Goal: Find specific page/section: Find specific page/section

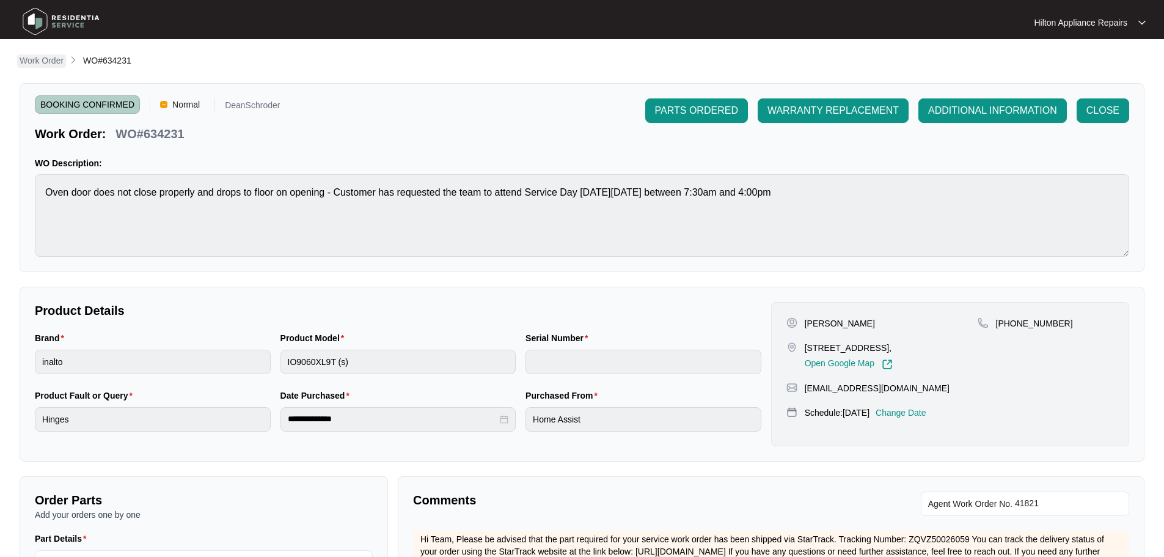
click at [34, 55] on p "Work Order" at bounding box center [42, 60] width 44 height 12
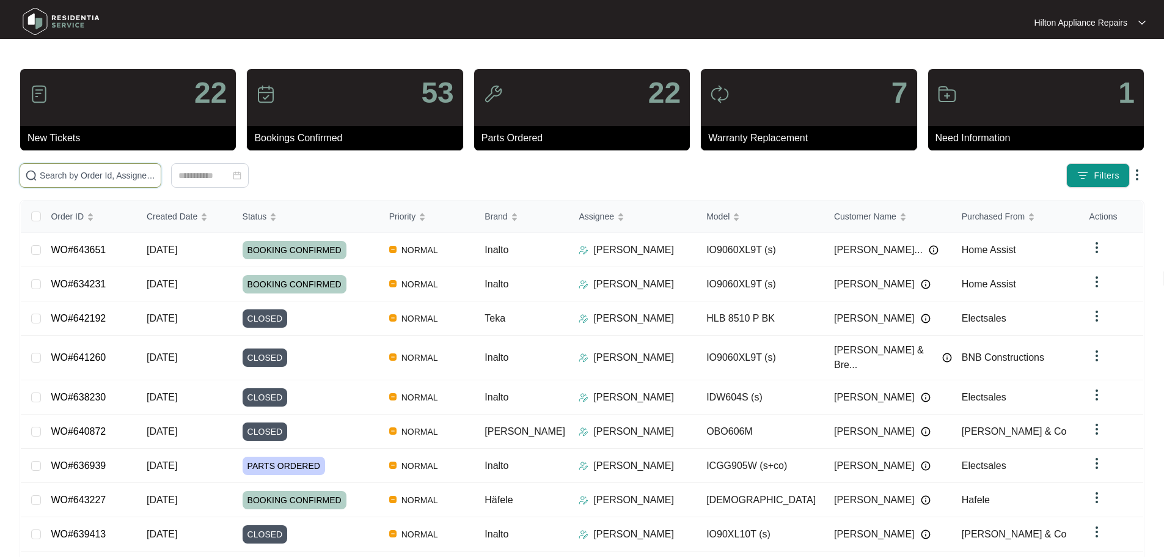
drag, startPoint x: 200, startPoint y: 172, endPoint x: 192, endPoint y: 175, distance: 8.2
click at [156, 173] on input "text" at bounding box center [98, 175] width 116 height 13
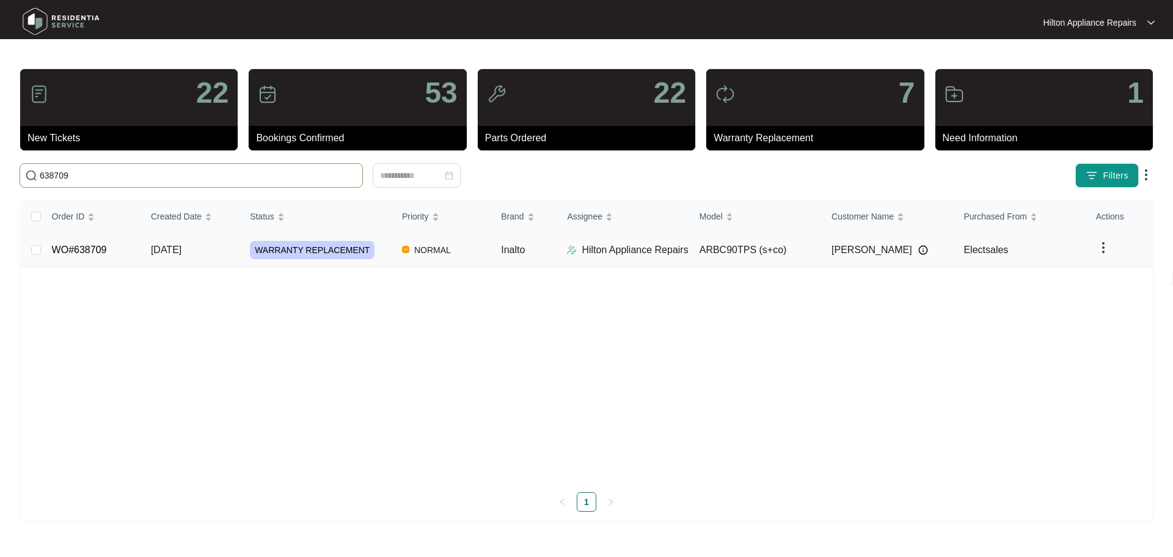
type input "638709"
click at [382, 248] on div "WARRANTY REPLACEMENT" at bounding box center [321, 250] width 142 height 18
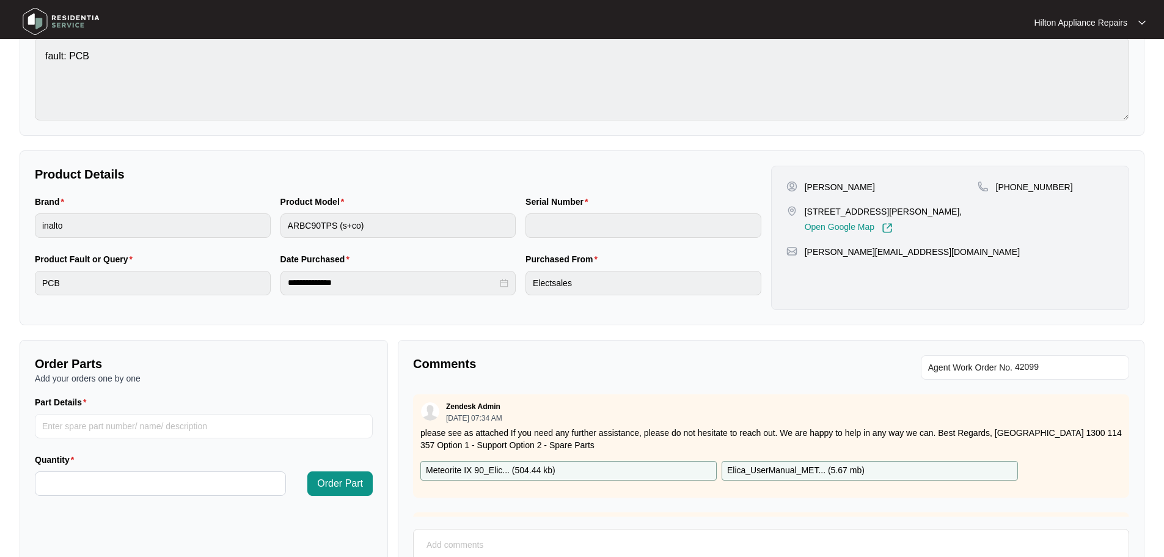
scroll to position [122, 0]
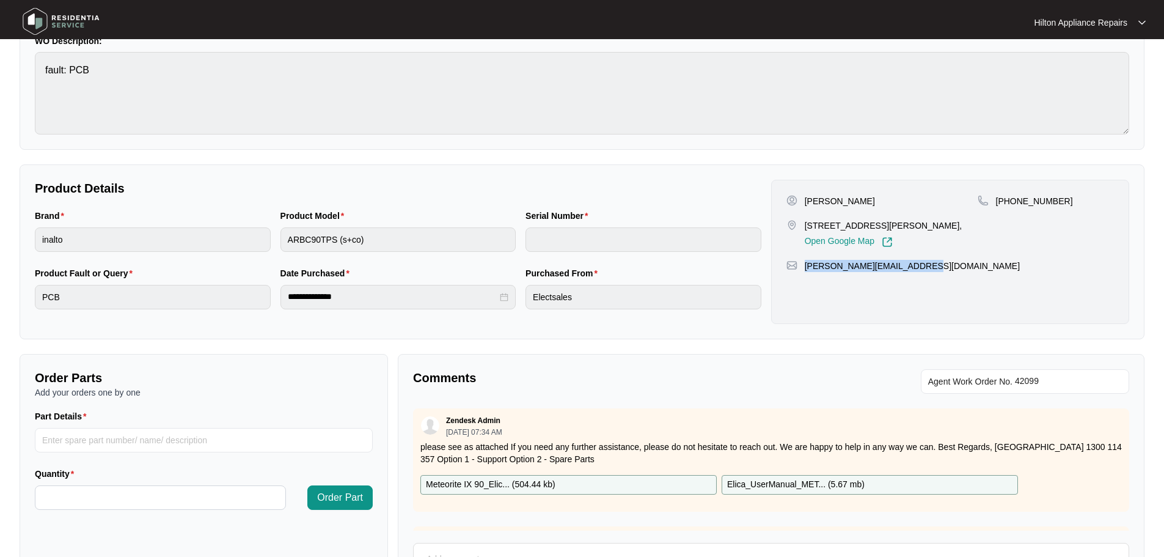
drag, startPoint x: 917, startPoint y: 265, endPoint x: 803, endPoint y: 276, distance: 114.2
click at [803, 276] on div "Ritesh Patel 14 Monza Avenue, BRABHAM WA 6055, Open Google Map +61478716343 rit…" at bounding box center [950, 252] width 358 height 144
copy p "[PERSON_NAME][EMAIL_ADDRESS][DOMAIN_NAME]"
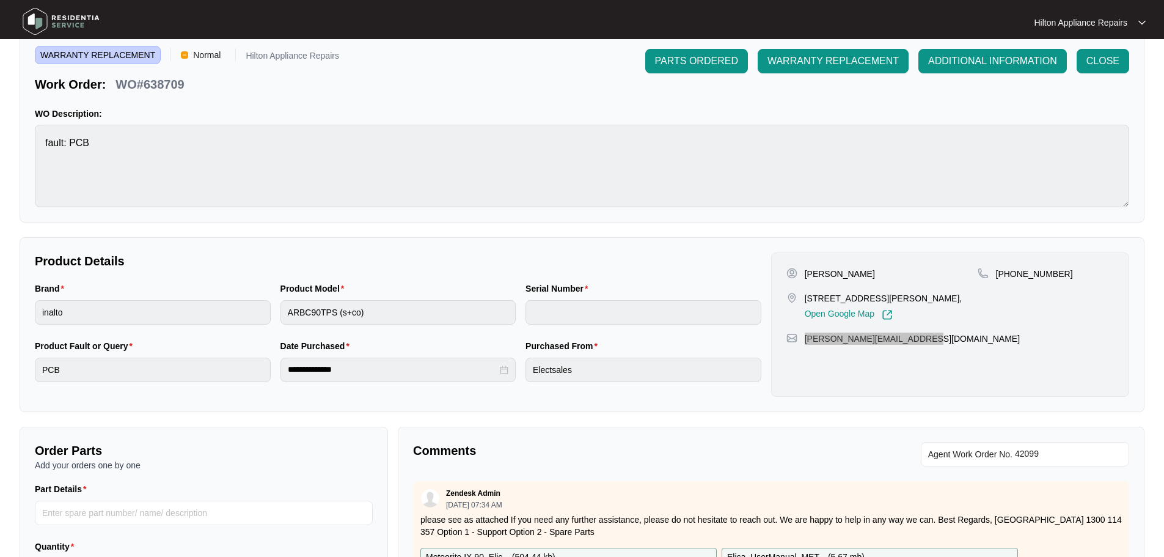
scroll to position [0, 0]
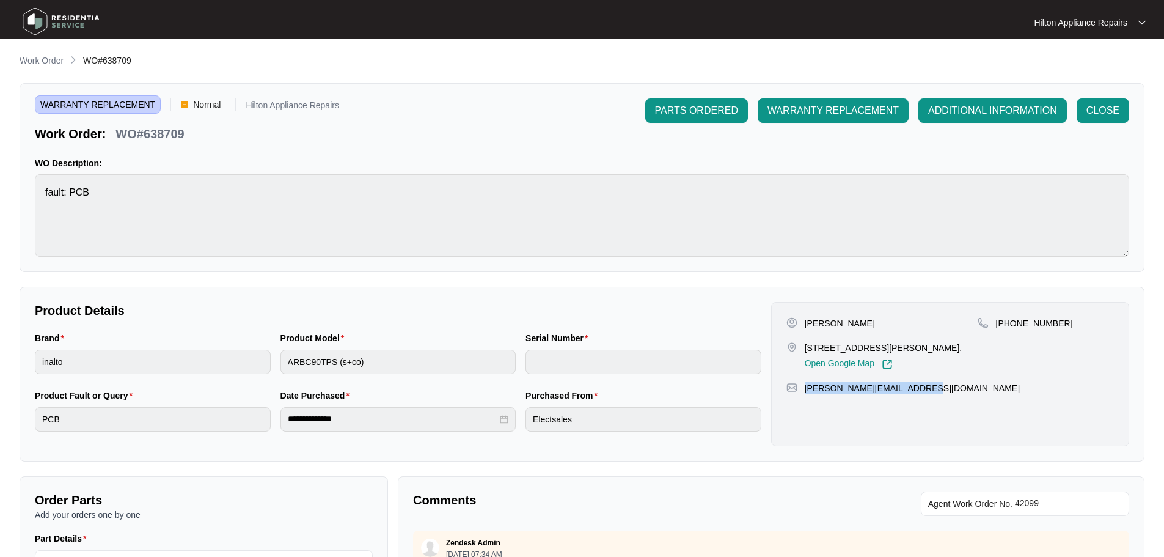
click at [882, 414] on div "Ritesh Patel 14 Monza Avenue, BRABHAM WA 6055, Open Google Map +61478716343 rit…" at bounding box center [950, 374] width 358 height 144
click at [47, 59] on p "Work Order" at bounding box center [42, 60] width 44 height 12
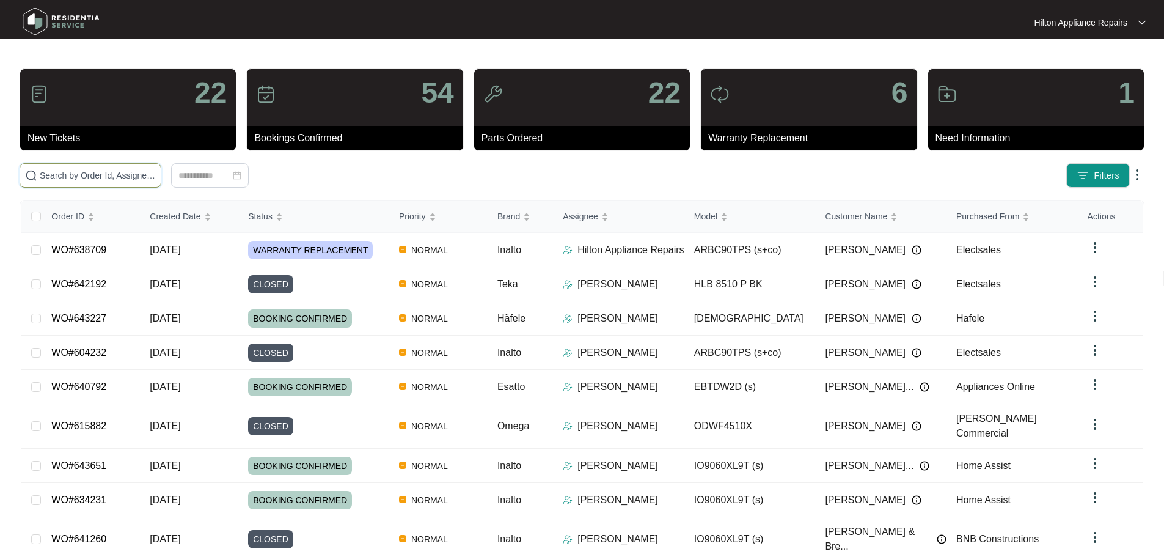
click at [156, 174] on input "text" at bounding box center [98, 175] width 116 height 13
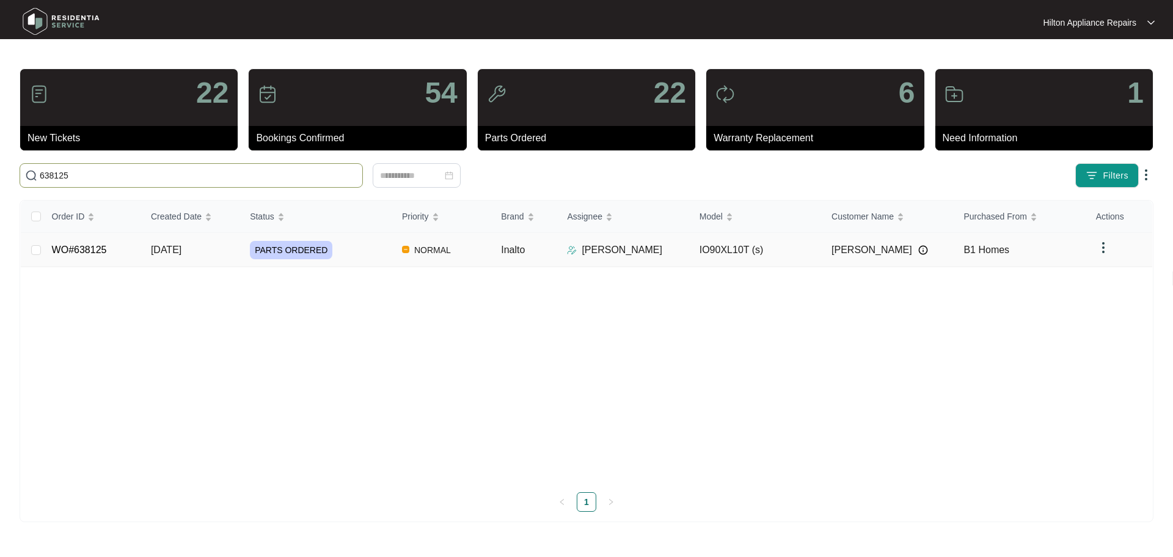
type input "638125"
click at [366, 246] on div "PARTS ORDERED" at bounding box center [321, 250] width 142 height 18
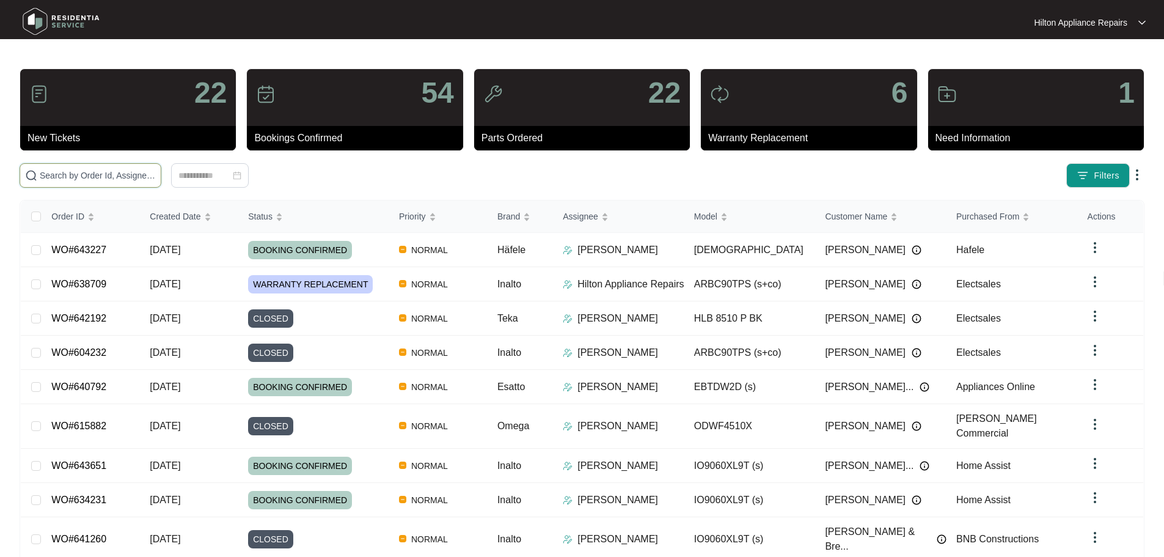
click at [150, 174] on input "text" at bounding box center [98, 175] width 116 height 13
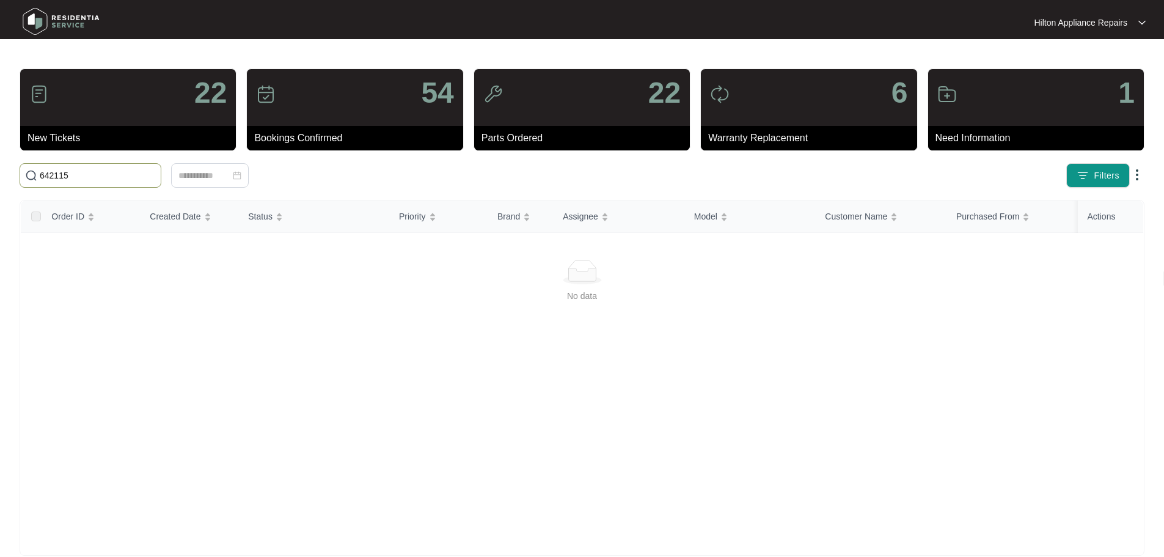
click at [108, 173] on input "642115" at bounding box center [98, 175] width 116 height 13
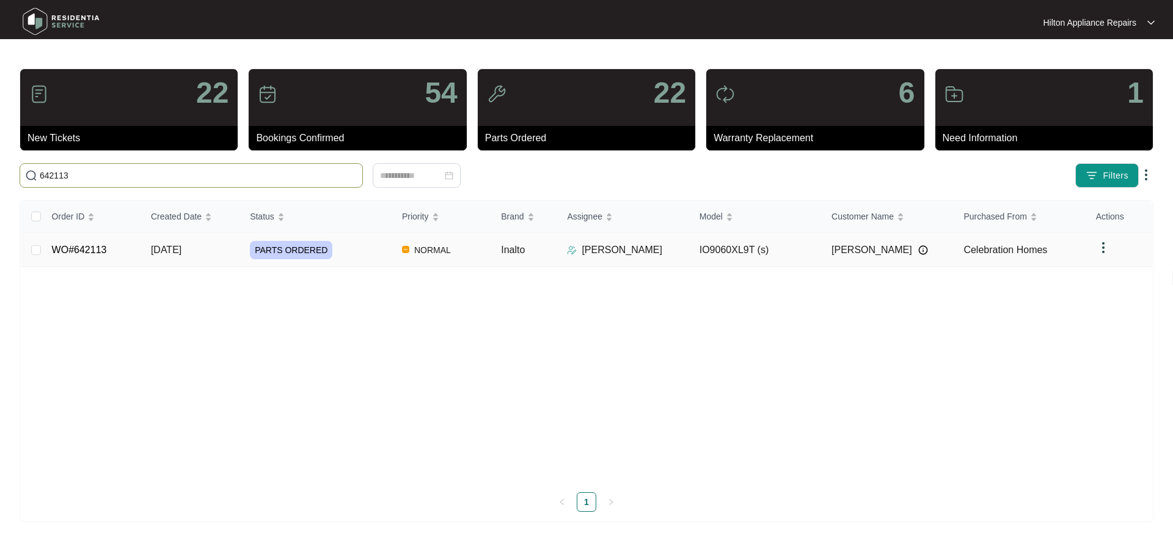
type input "642113"
click at [358, 256] on div "PARTS ORDERED" at bounding box center [321, 250] width 142 height 18
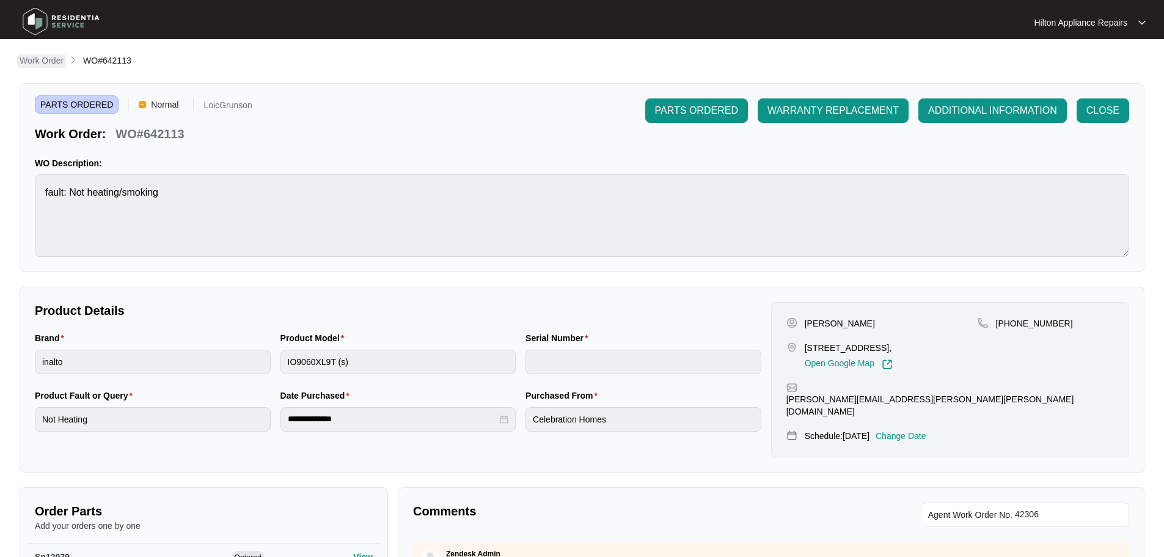
click at [27, 58] on p "Work Order" at bounding box center [42, 60] width 44 height 12
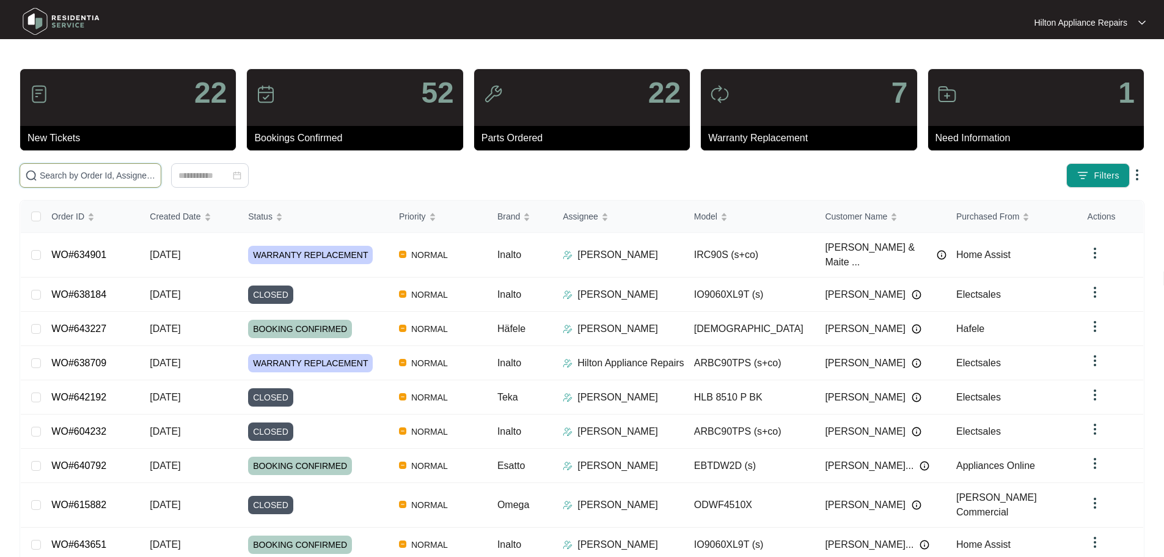
click at [156, 174] on input "text" at bounding box center [98, 175] width 116 height 13
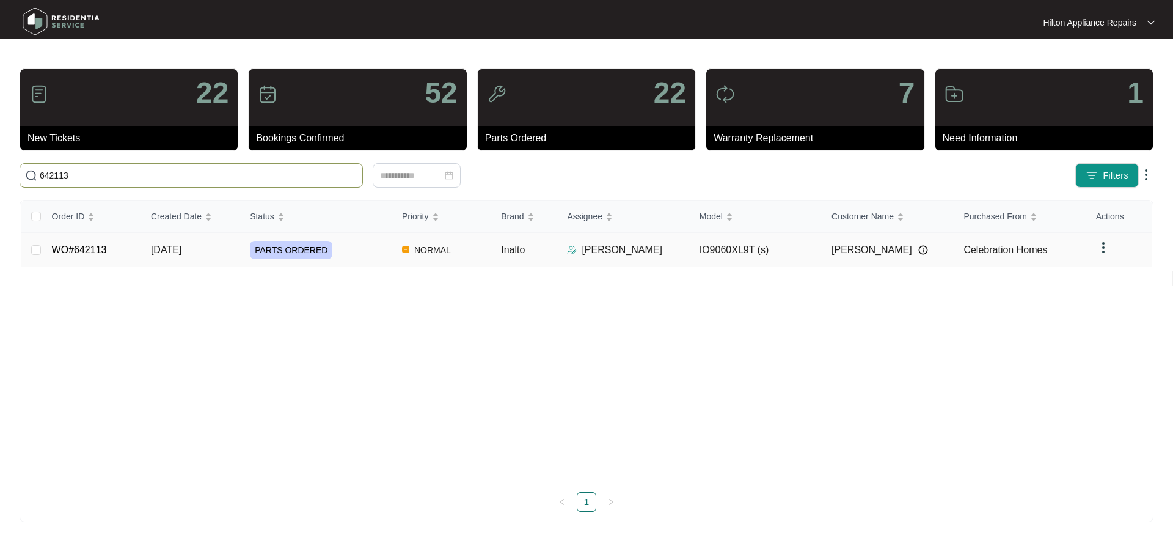
type input "642113"
click at [363, 245] on div "PARTS ORDERED" at bounding box center [321, 250] width 142 height 18
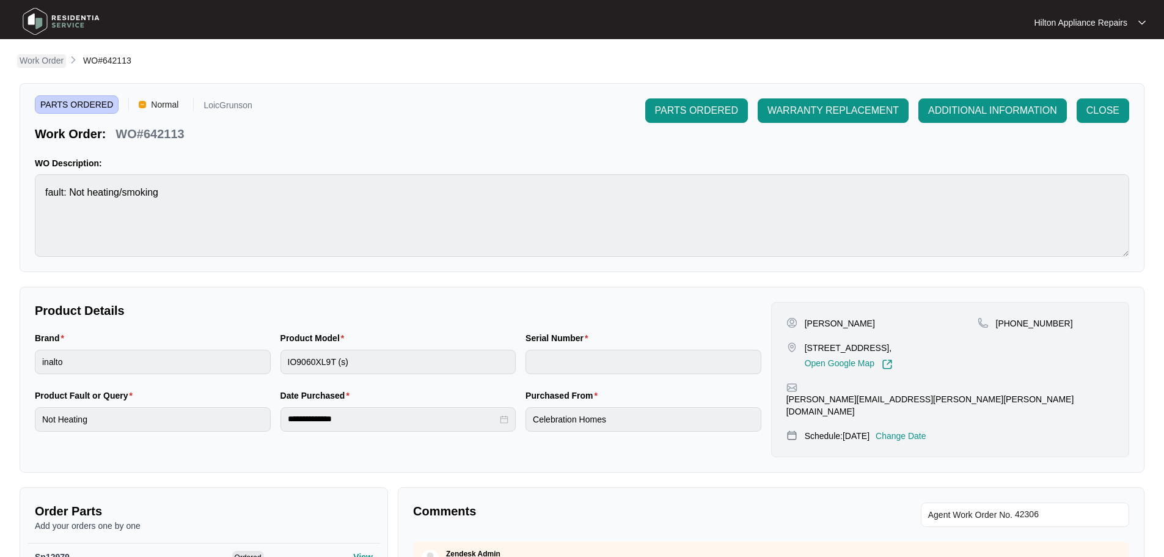
click at [33, 63] on p "Work Order" at bounding box center [42, 60] width 44 height 12
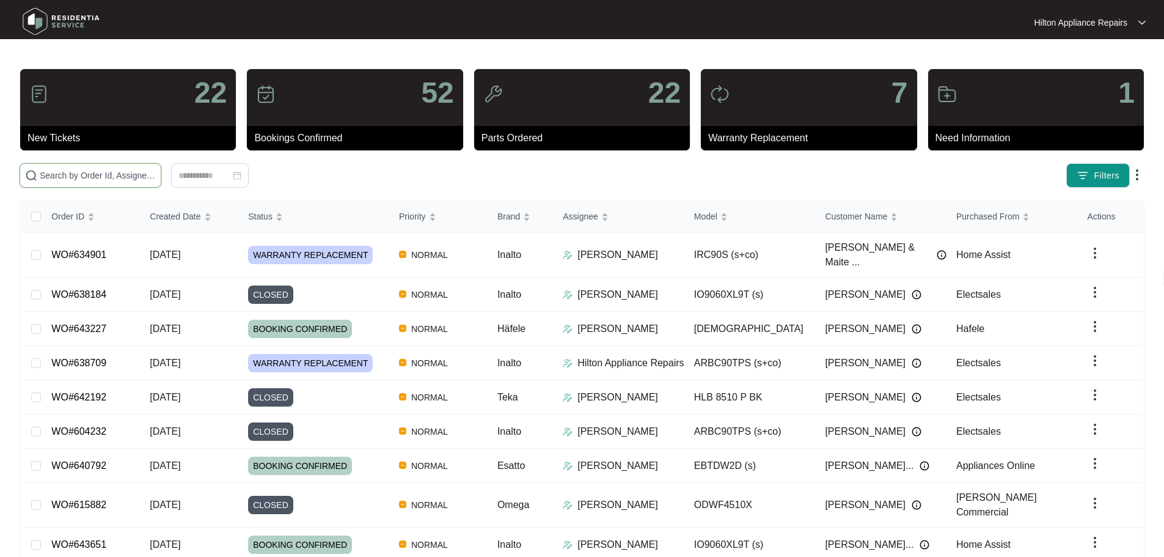
click at [127, 177] on input "text" at bounding box center [98, 175] width 116 height 13
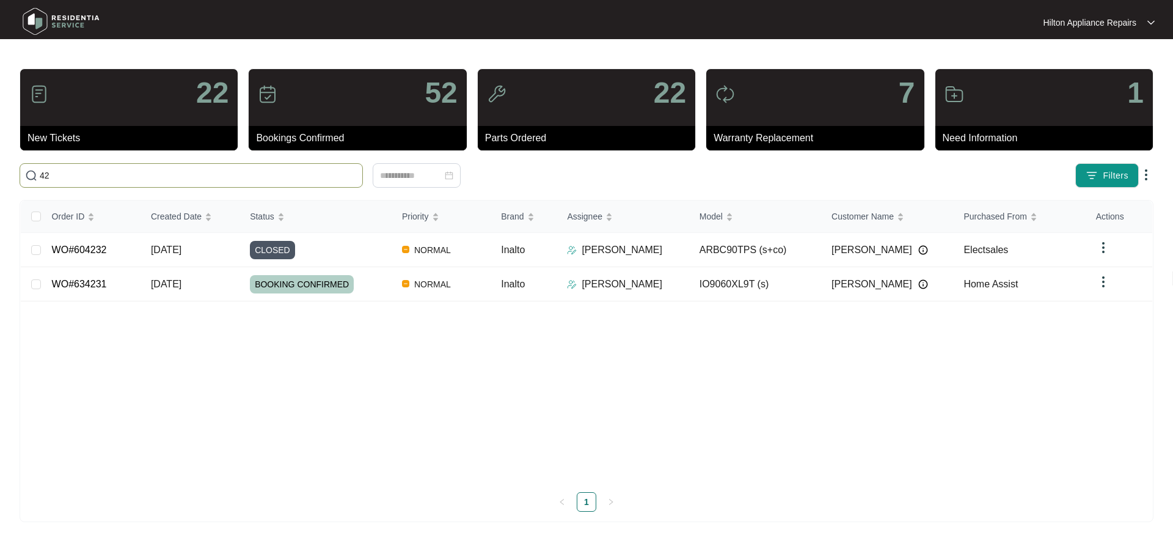
type input "4"
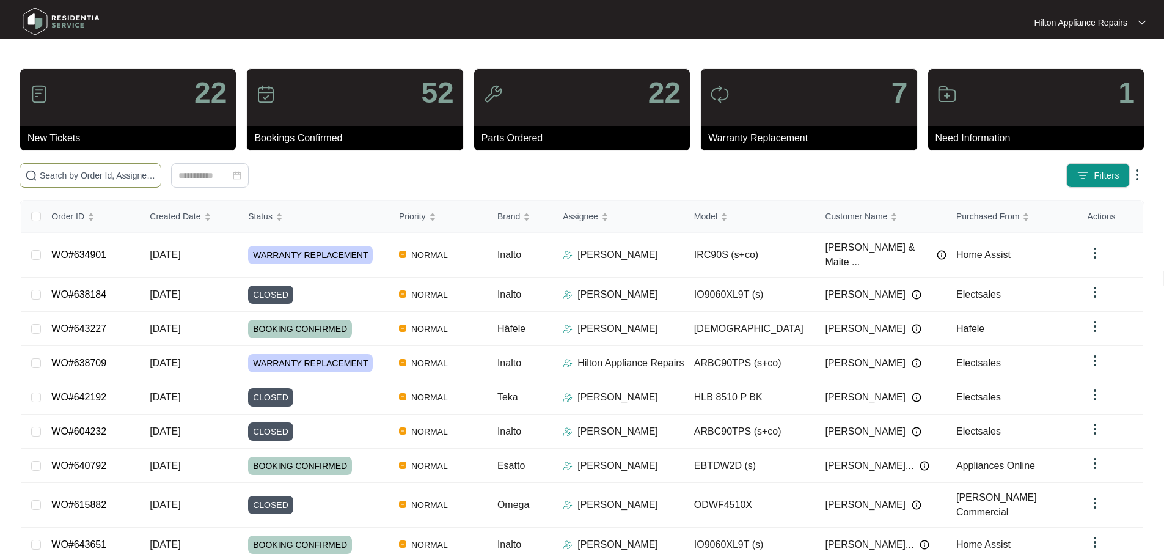
click at [156, 180] on input "text" at bounding box center [98, 175] width 116 height 13
click at [111, 169] on input "text" at bounding box center [98, 175] width 116 height 13
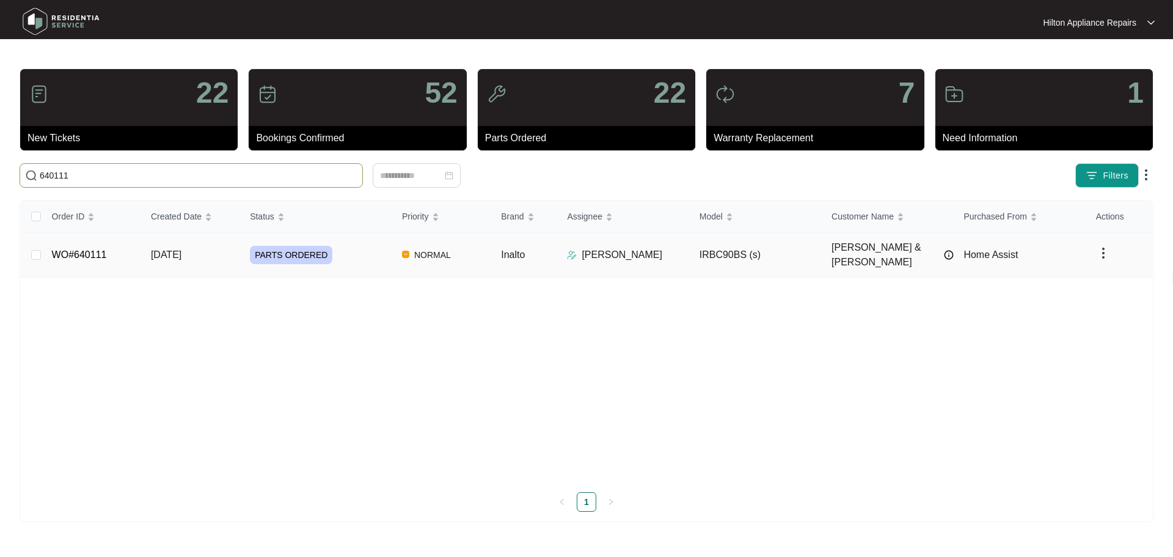
type input "640111"
click at [363, 254] on div "PARTS ORDERED" at bounding box center [321, 255] width 142 height 18
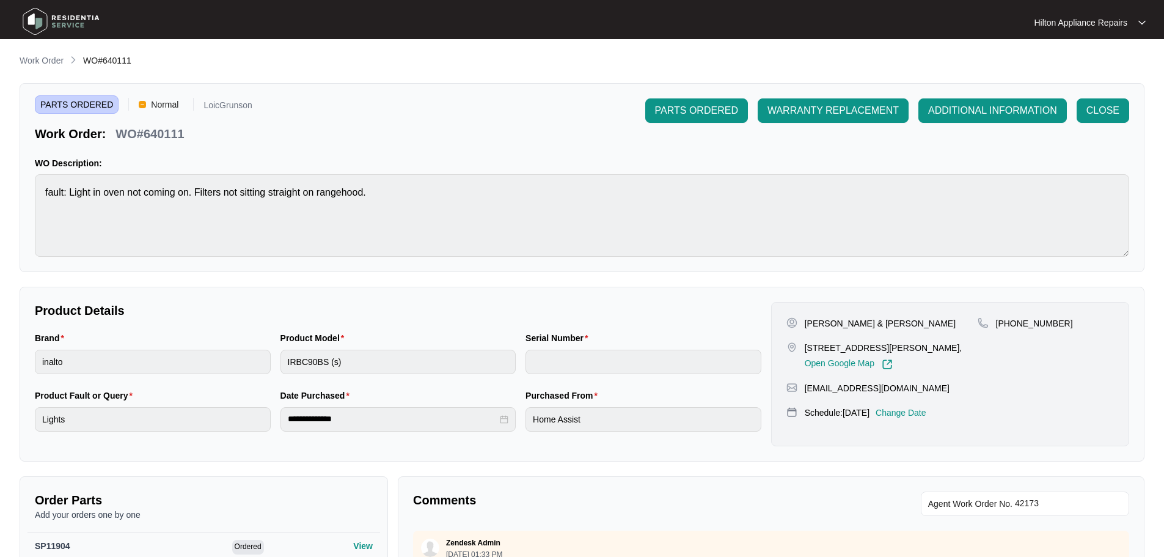
scroll to position [61, 0]
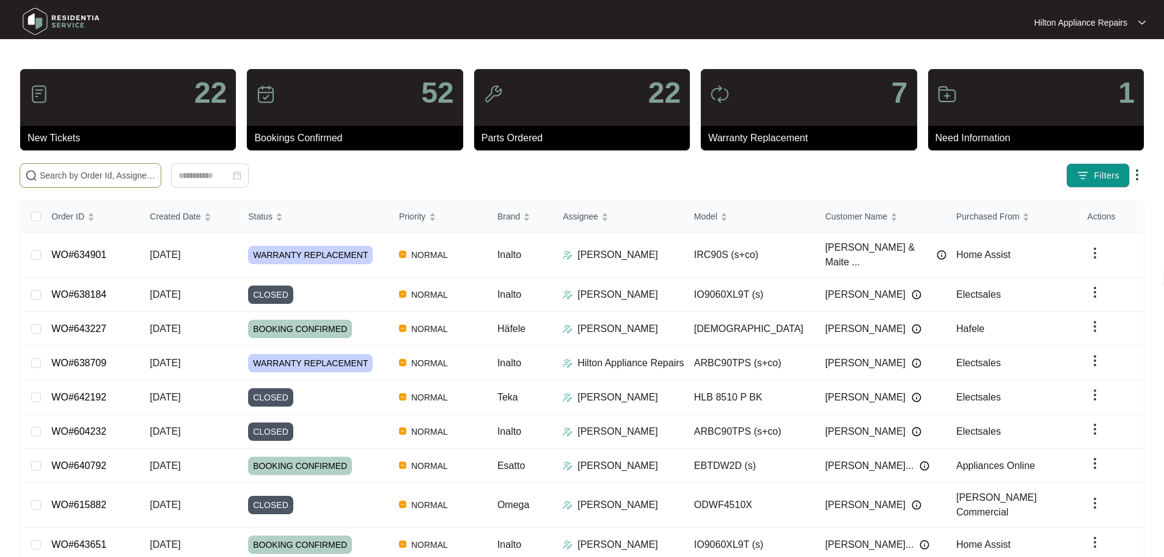
click at [92, 177] on input "text" at bounding box center [98, 175] width 116 height 13
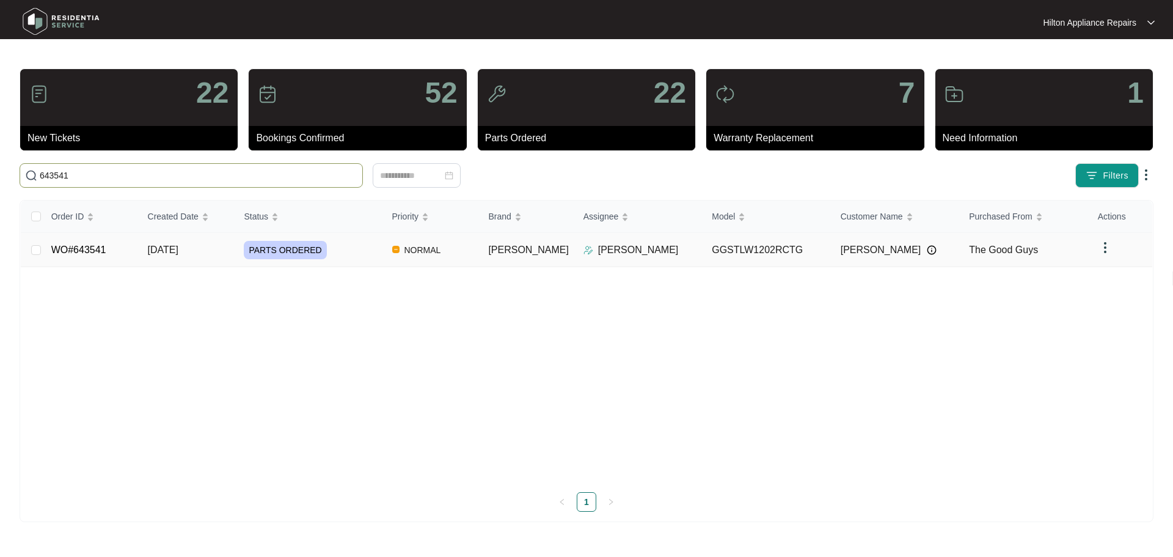
type input "643541"
click at [368, 249] on div "PARTS ORDERED" at bounding box center [313, 250] width 138 height 18
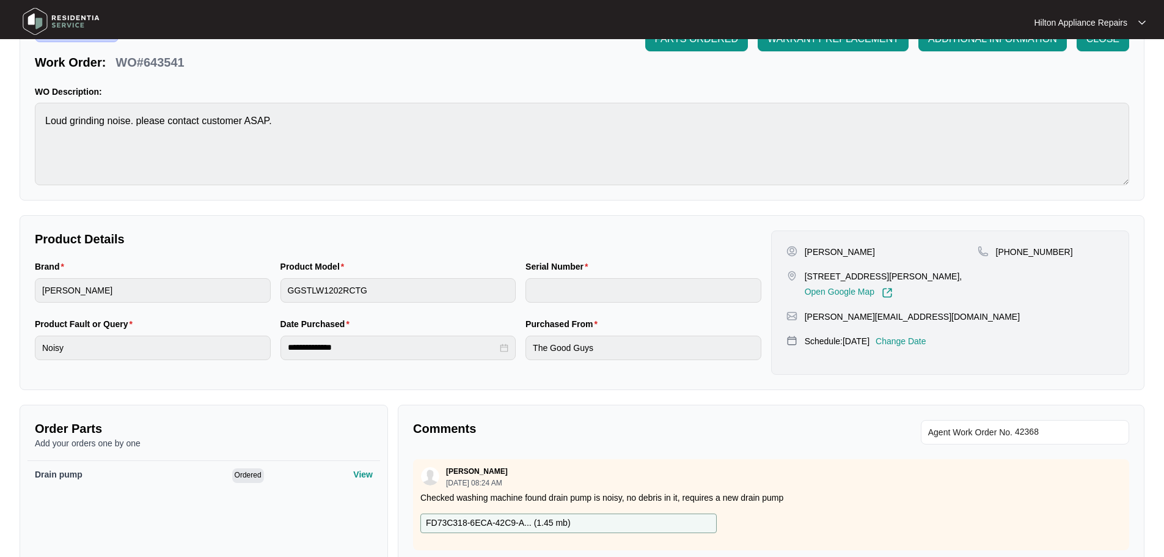
scroll to position [61, 0]
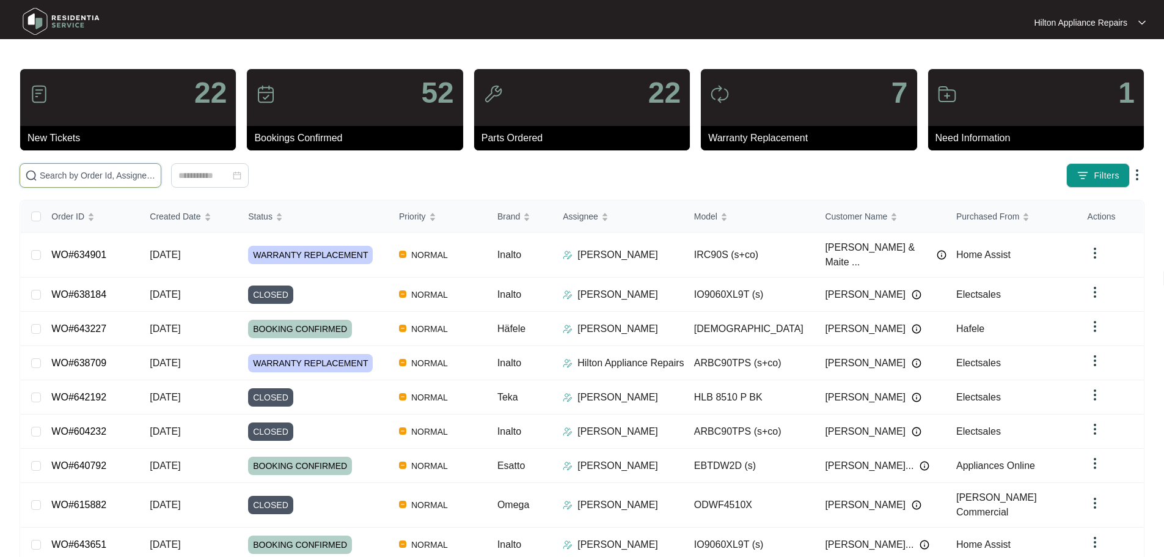
click at [137, 174] on input "text" at bounding box center [98, 175] width 116 height 13
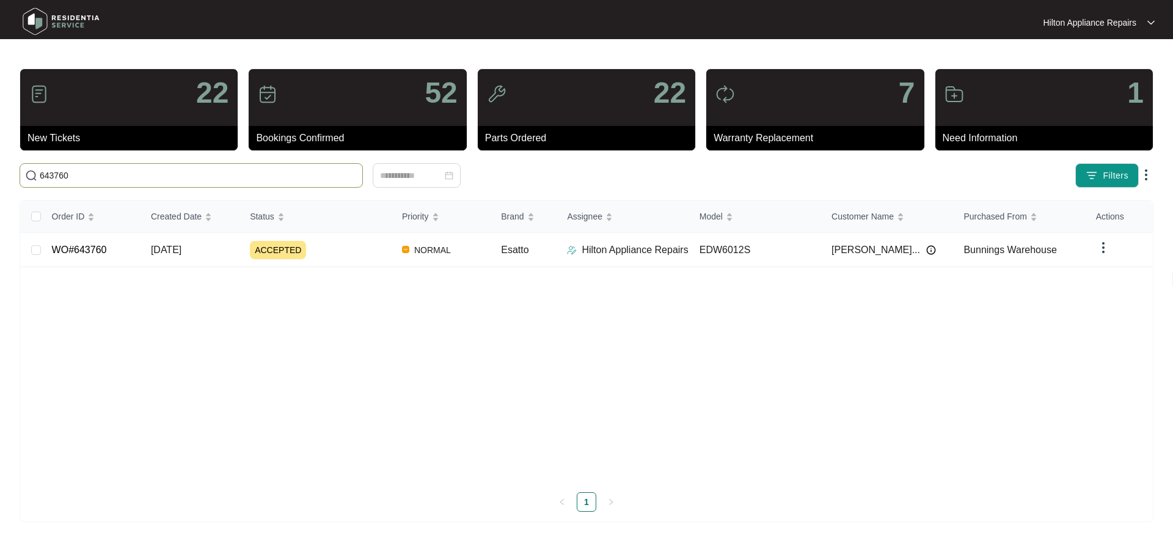
type input "643760"
click at [339, 254] on div "ACCEPTED" at bounding box center [321, 250] width 142 height 18
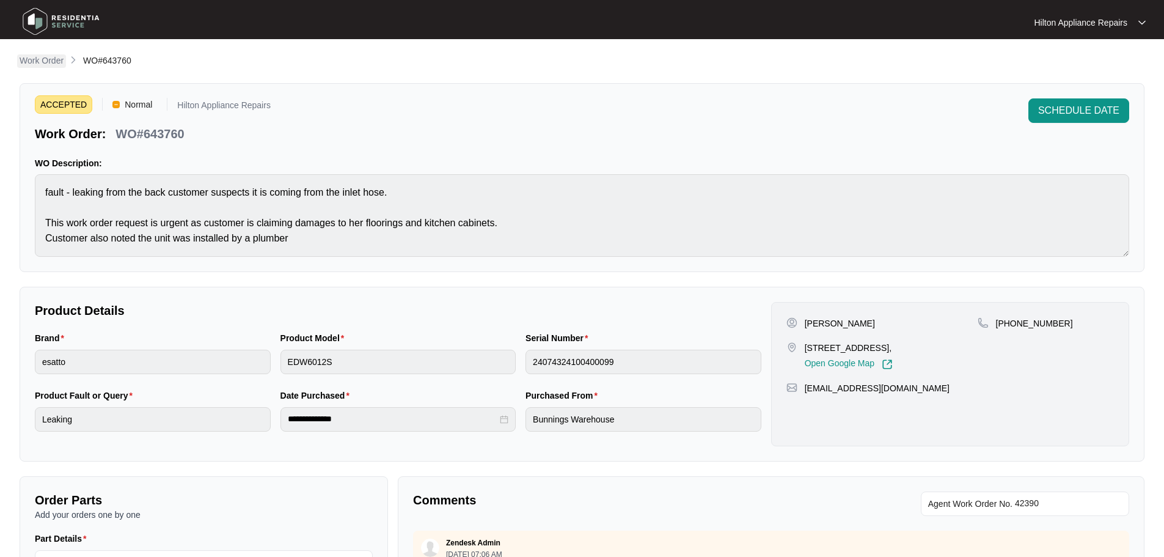
click at [42, 60] on p "Work Order" at bounding box center [42, 60] width 44 height 12
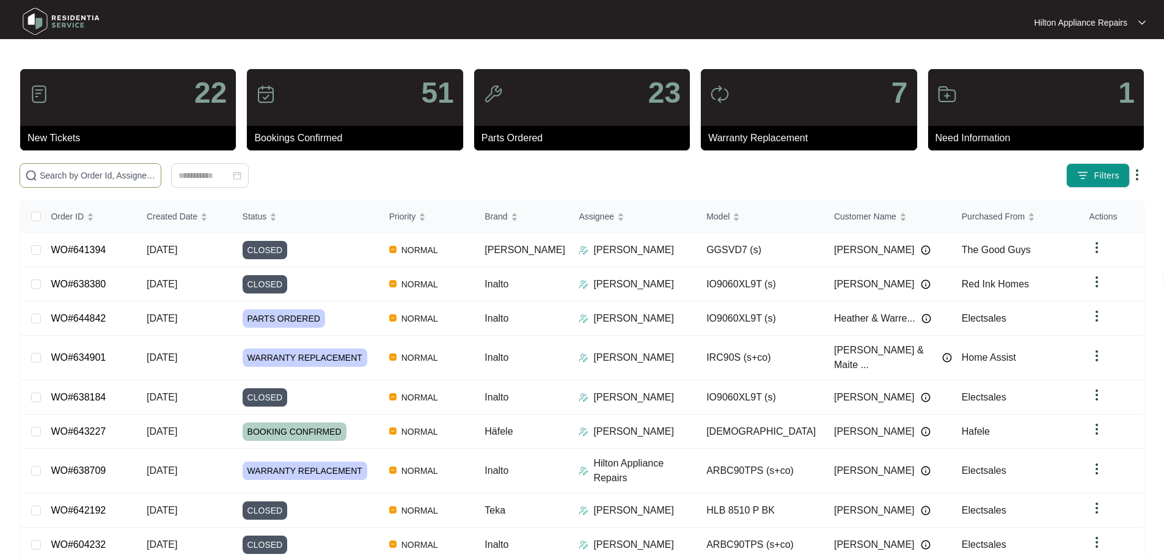
click at [128, 179] on input "text" at bounding box center [98, 175] width 116 height 13
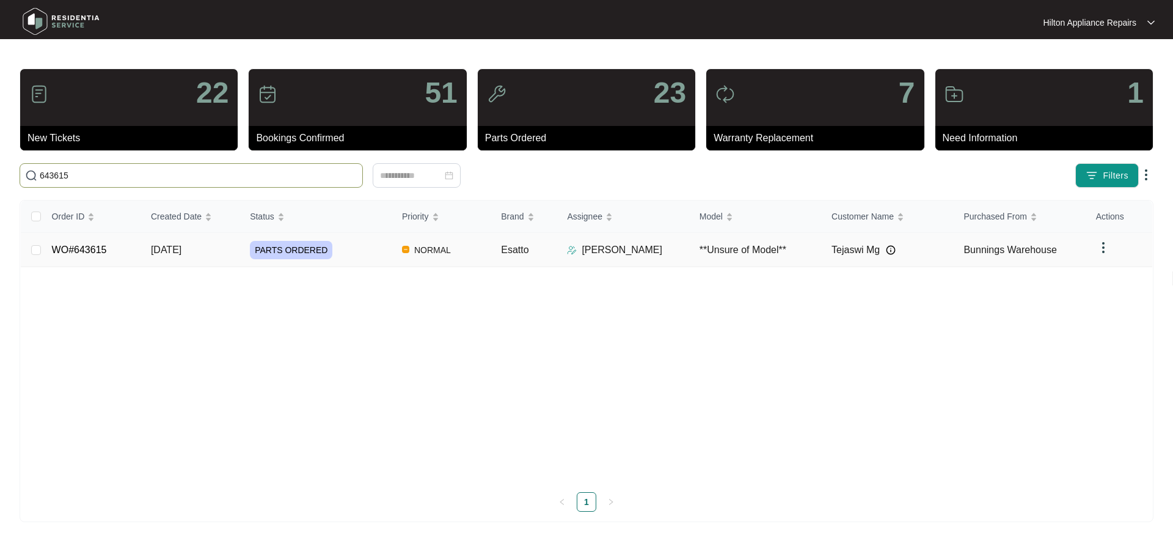
type input "643615"
click at [367, 247] on div "PARTS ORDERED" at bounding box center [321, 250] width 142 height 18
